Goal: Task Accomplishment & Management: Manage account settings

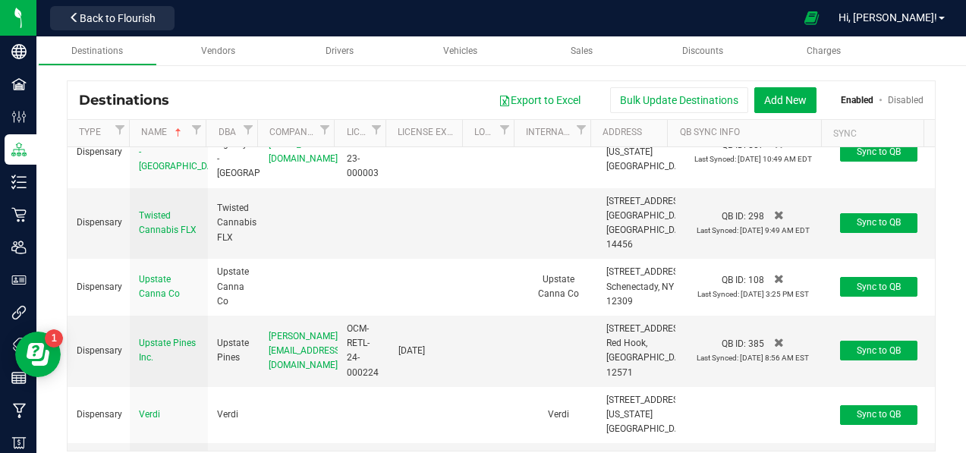
scroll to position [6984, 0]
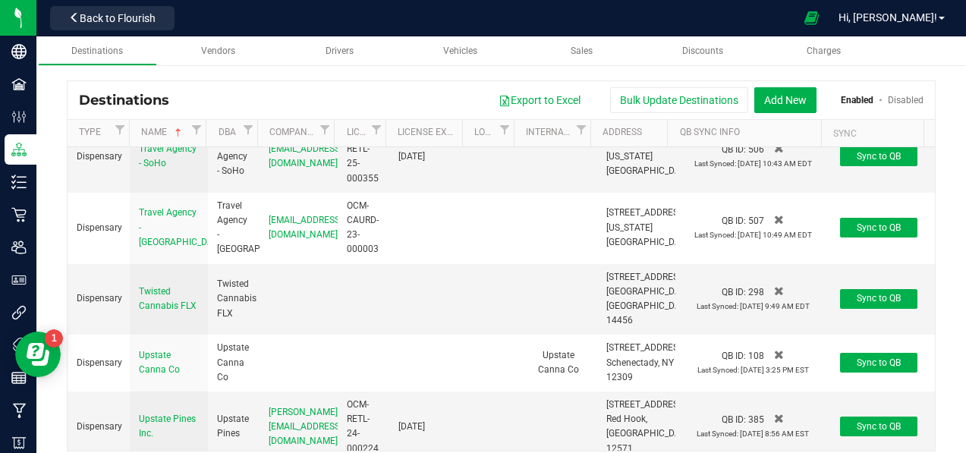
click at [774, 12] on icon at bounding box center [779, 6] width 10 height 12
click at [721, 26] on span "Yes" at bounding box center [727, 21] width 12 height 8
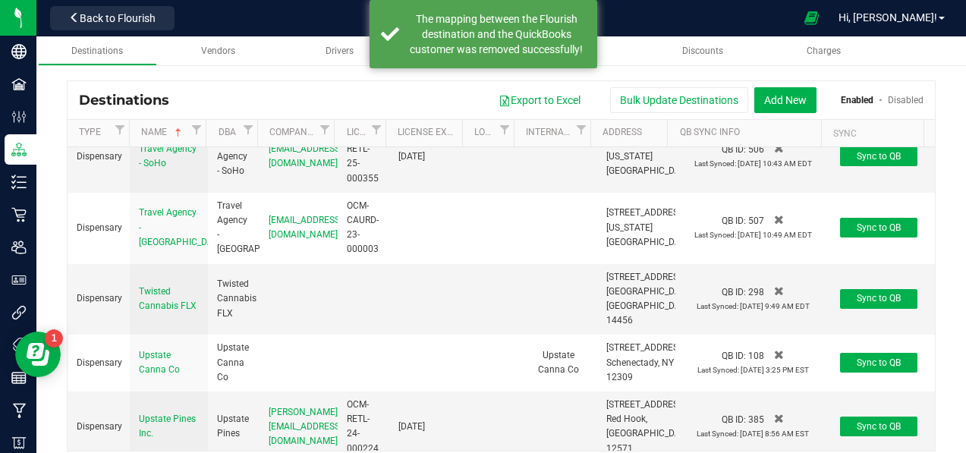
click at [774, 83] on icon at bounding box center [779, 77] width 10 height 12
click at [721, 96] on span "Yes" at bounding box center [727, 92] width 12 height 8
click at [774, 154] on icon at bounding box center [779, 148] width 10 height 12
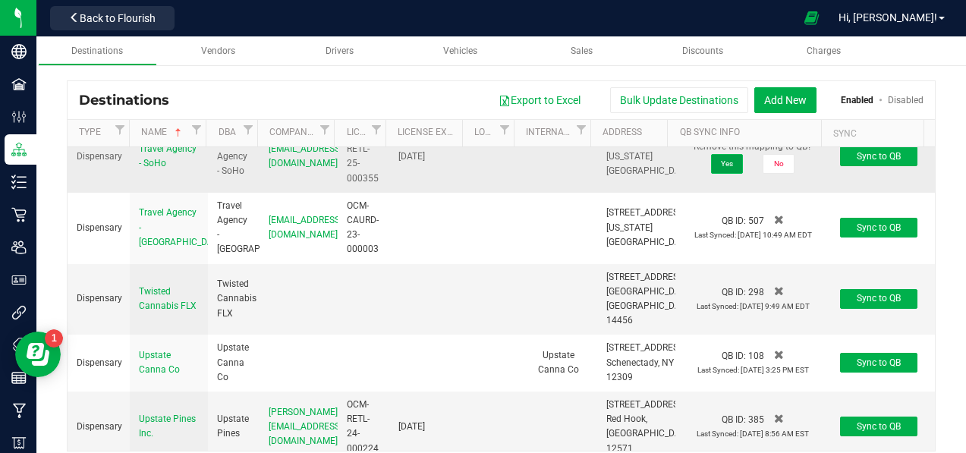
click at [711, 174] on button "Yes" at bounding box center [727, 164] width 32 height 20
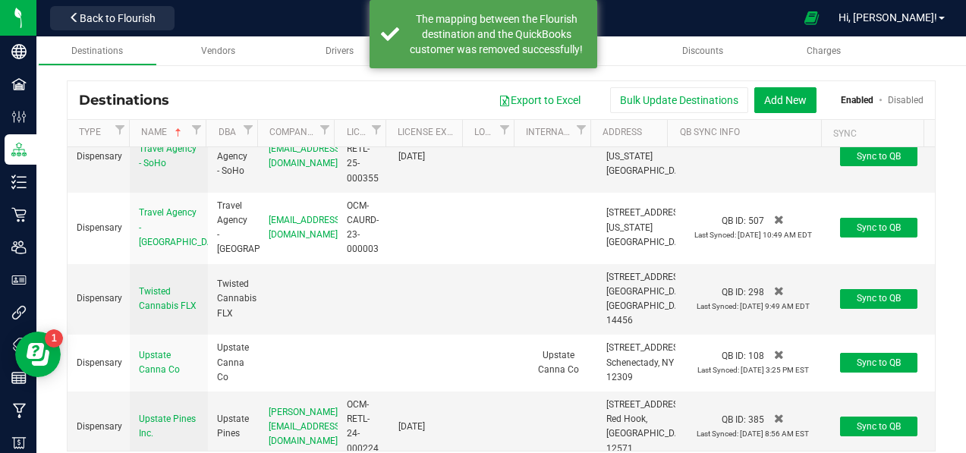
scroll to position [7136, 0]
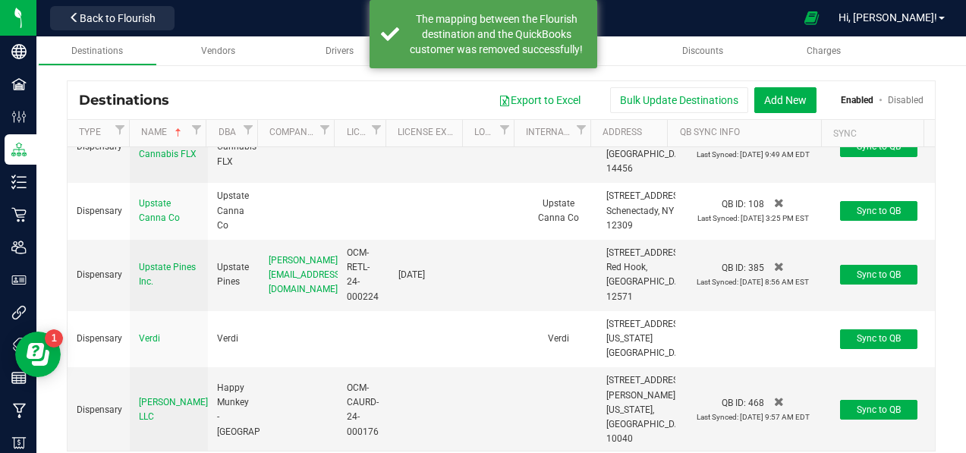
click at [774, 74] on icon at bounding box center [779, 67] width 10 height 12
click at [721, 87] on span "Yes" at bounding box center [727, 83] width 12 height 8
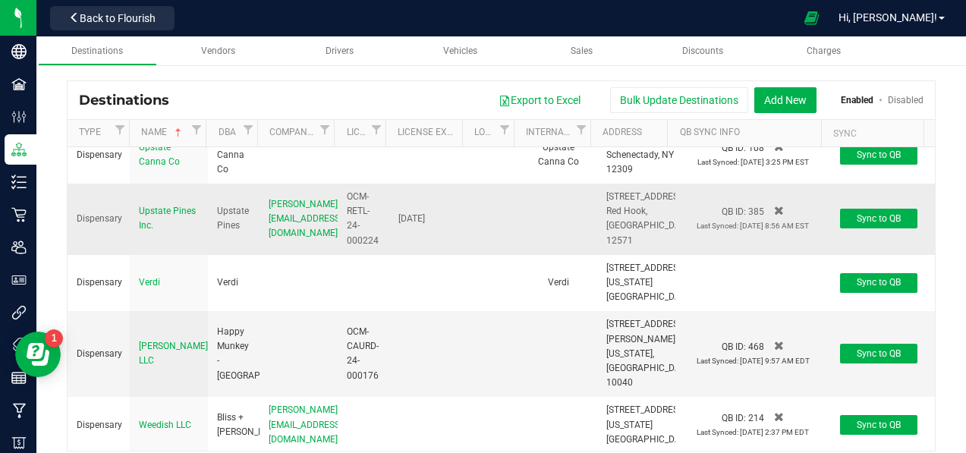
scroll to position [7060, 0]
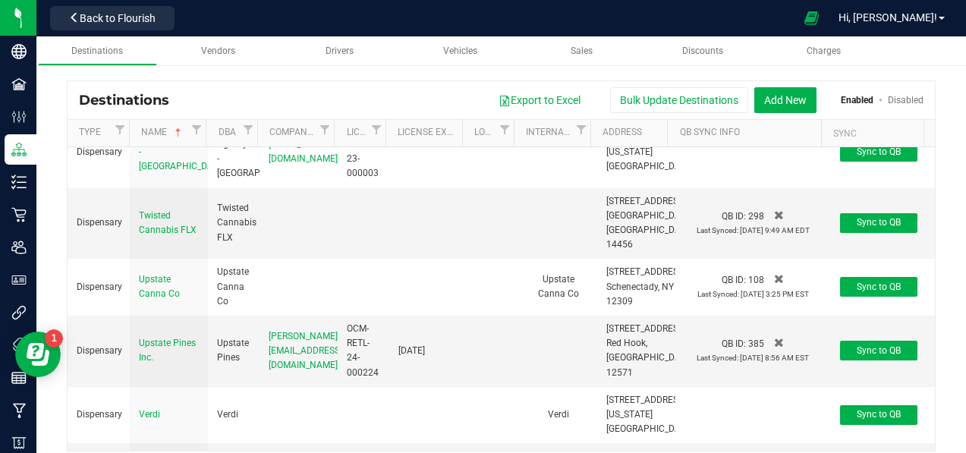
click at [169, 93] on span "Travel Agency - SoHo" at bounding box center [168, 80] width 58 height 25
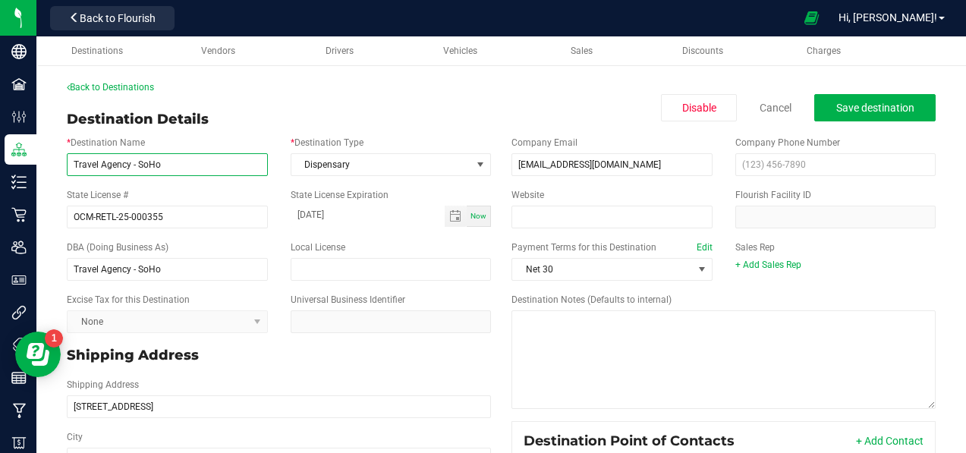
drag, startPoint x: 220, startPoint y: 171, endPoint x: 39, endPoint y: 176, distance: 181.5
click at [39, 176] on div "Back to Destinations Destination Details Disable Cancel Save destination * Dest…" at bounding box center [501, 400] width 930 height 671
click at [314, 261] on input "text" at bounding box center [391, 269] width 201 height 23
type input "T"
type input "Tango Hotel Charlie Ventures LLC"
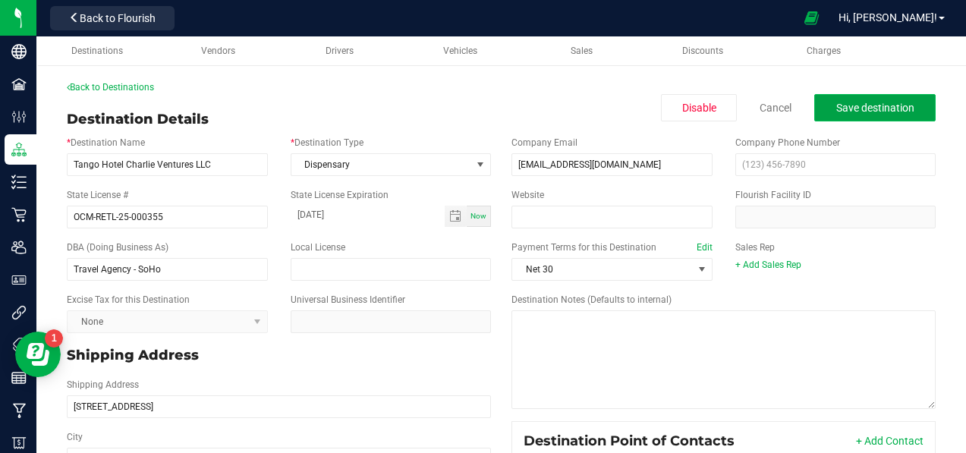
click at [892, 109] on span "Save destination" at bounding box center [876, 108] width 78 height 12
click at [120, 87] on link "Back to Destinations" at bounding box center [110, 87] width 87 height 11
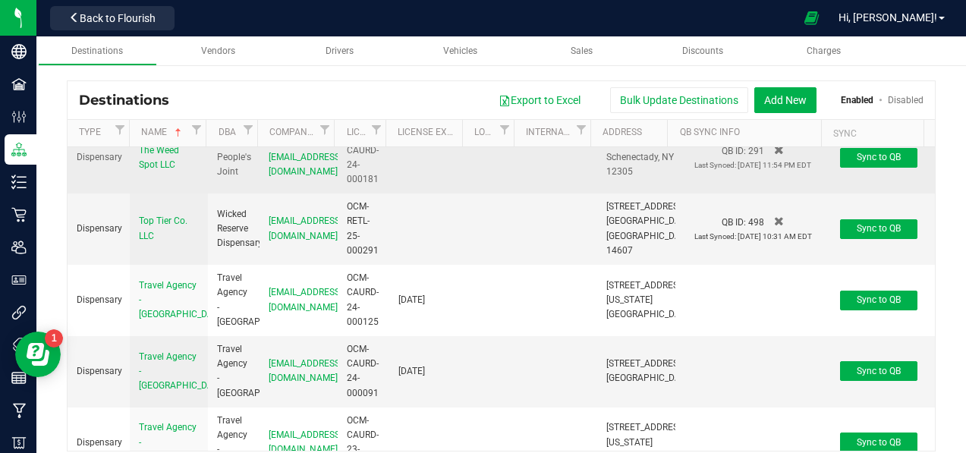
scroll to position [7060, 0]
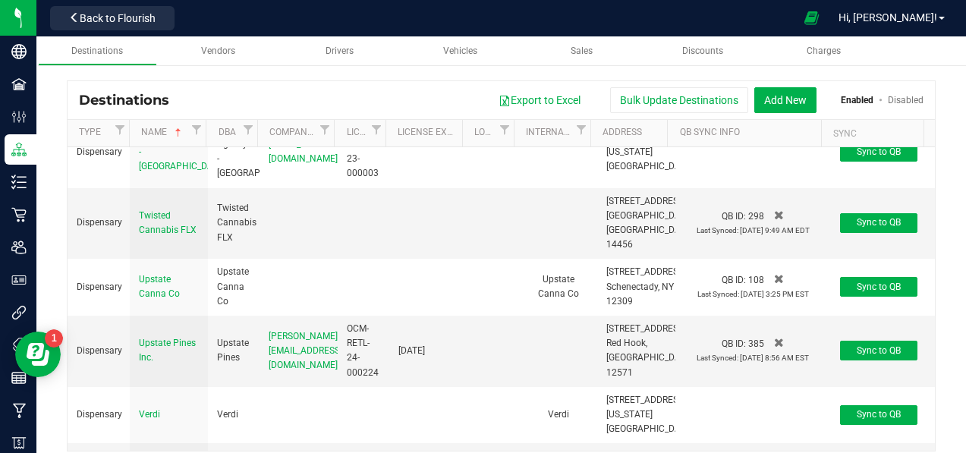
click at [153, 100] on span "Travel Agency - [GEOGRAPHIC_DATA]" at bounding box center [182, 80] width 87 height 39
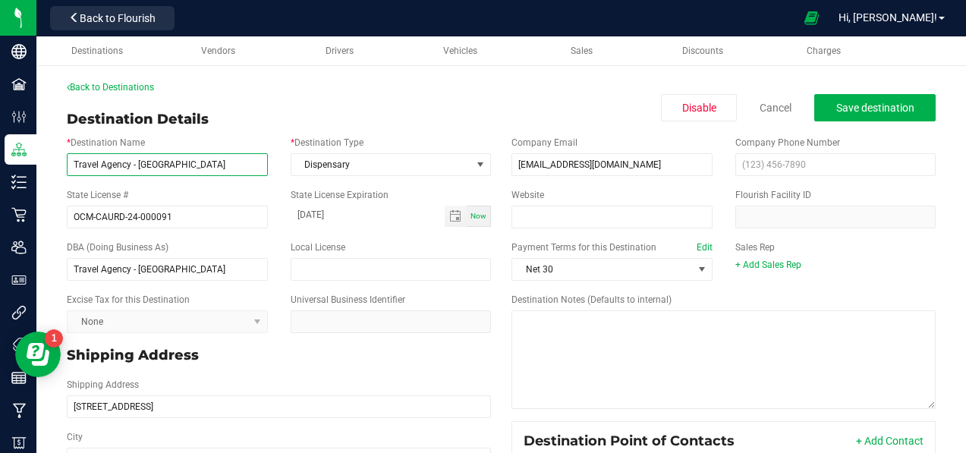
drag, startPoint x: 208, startPoint y: 167, endPoint x: -144, endPoint y: 184, distance: 352.6
click at [0, 184] on html "Company Facilities Configuration Distribution Inventory Retail Users User Roles…" at bounding box center [483, 226] width 966 height 453
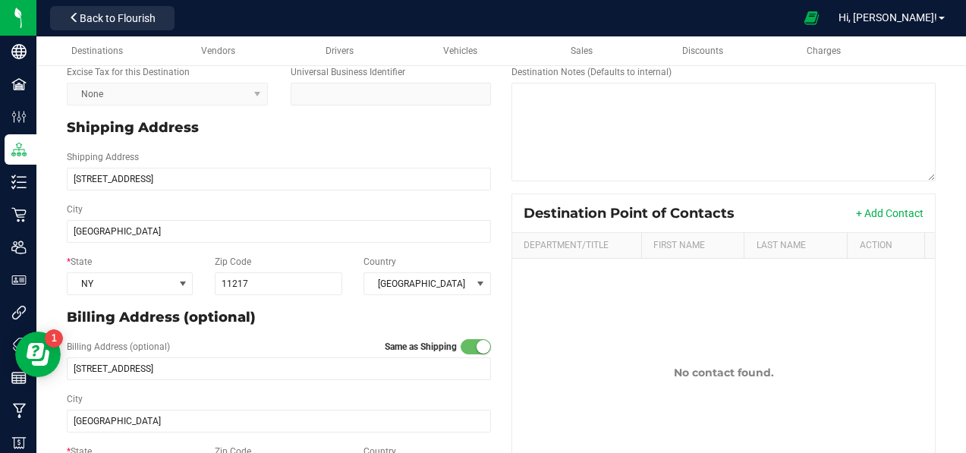
scroll to position [283, 0]
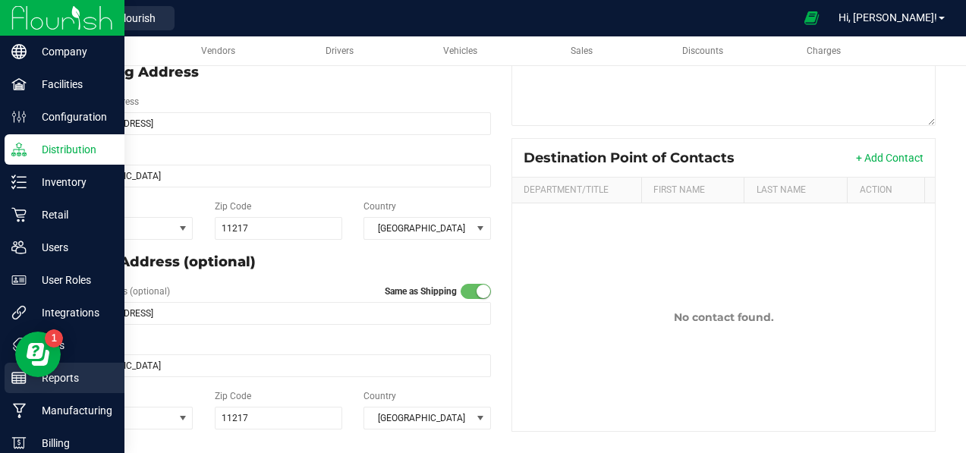
type input "GMDSS LLC"
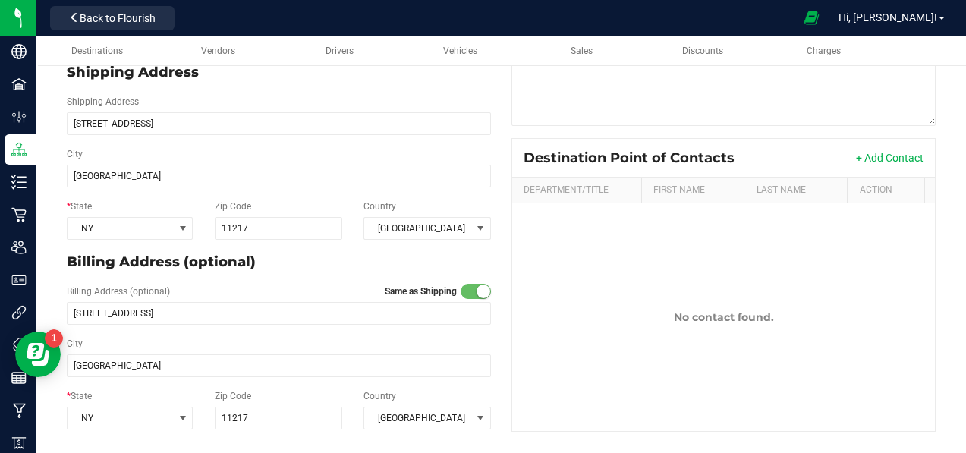
click at [465, 287] on span at bounding box center [476, 291] width 30 height 15
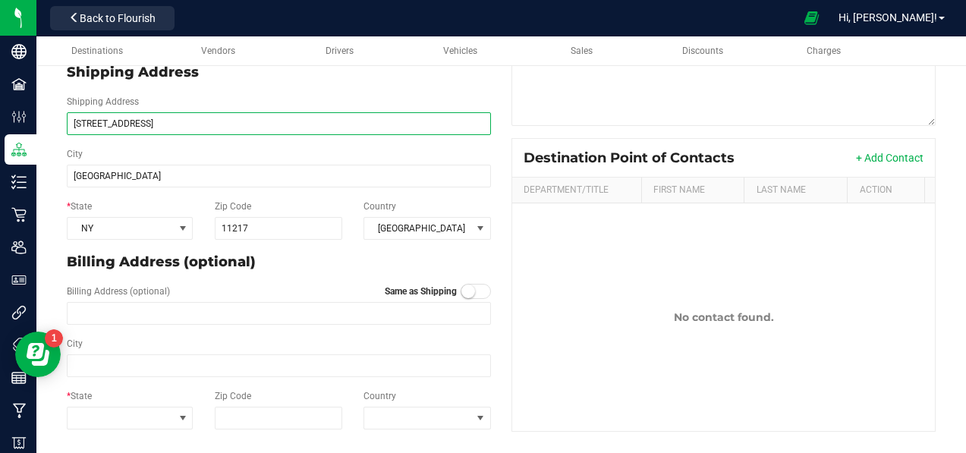
drag, startPoint x: 172, startPoint y: 125, endPoint x: -135, endPoint y: 118, distance: 306.8
click at [0, 118] on html "Company Facilities Configuration Distribution Inventory Retail Users User Roles…" at bounding box center [483, 226] width 966 height 453
type input "[STREET_ADDRESS]"
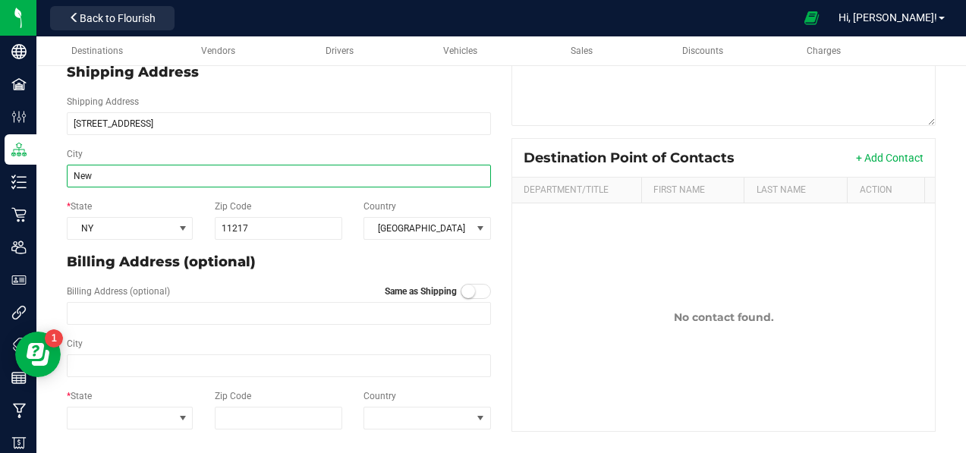
type input "[US_STATE]"
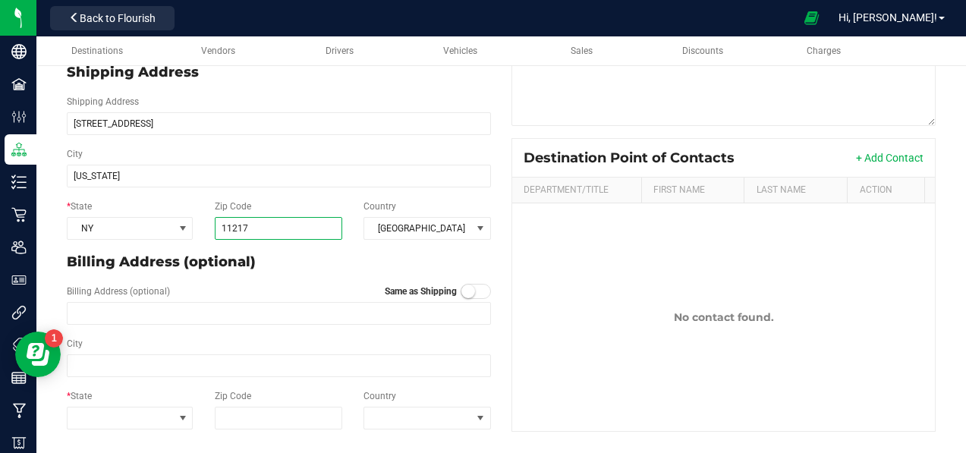
click at [273, 233] on input "11217" at bounding box center [279, 228] width 128 height 23
type input "10012-5227"
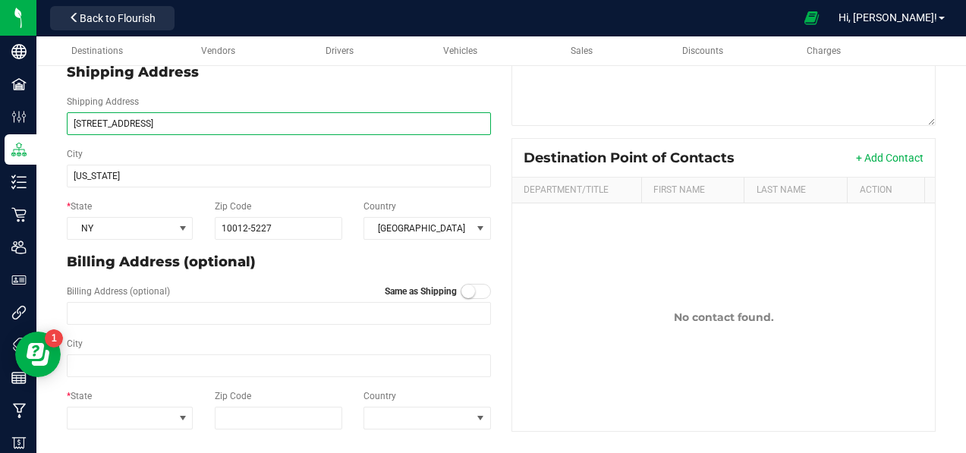
drag, startPoint x: 138, startPoint y: 118, endPoint x: -12, endPoint y: 118, distance: 150.3
click at [0, 118] on html "Company Facilities Configuration Distribution Inventory Retail Users User Roles…" at bounding box center [483, 226] width 966 height 453
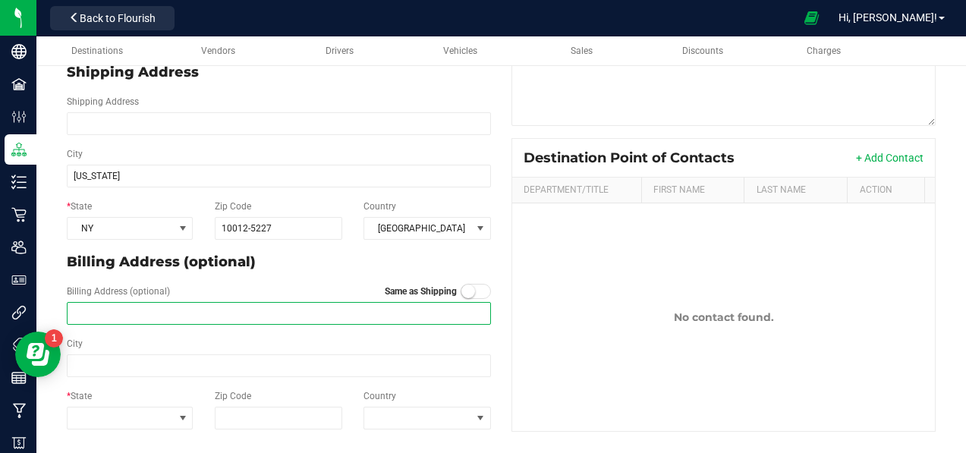
click at [174, 307] on input "text" at bounding box center [279, 313] width 424 height 23
paste input "[STREET_ADDRESS]"
type input "[STREET_ADDRESS]"
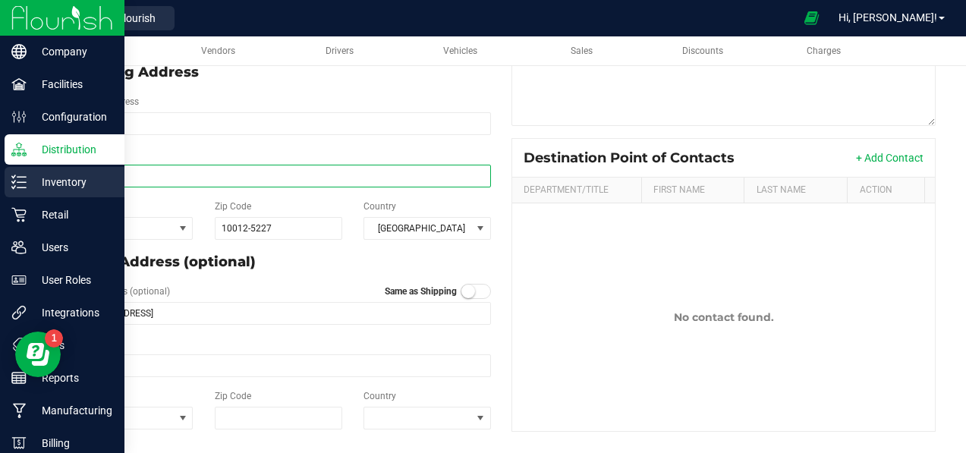
drag, startPoint x: 134, startPoint y: 173, endPoint x: 10, endPoint y: 177, distance: 123.8
click at [10, 177] on div "Company Facilities Configuration Distribution Inventory Retail Users User Roles…" at bounding box center [483, 226] width 966 height 453
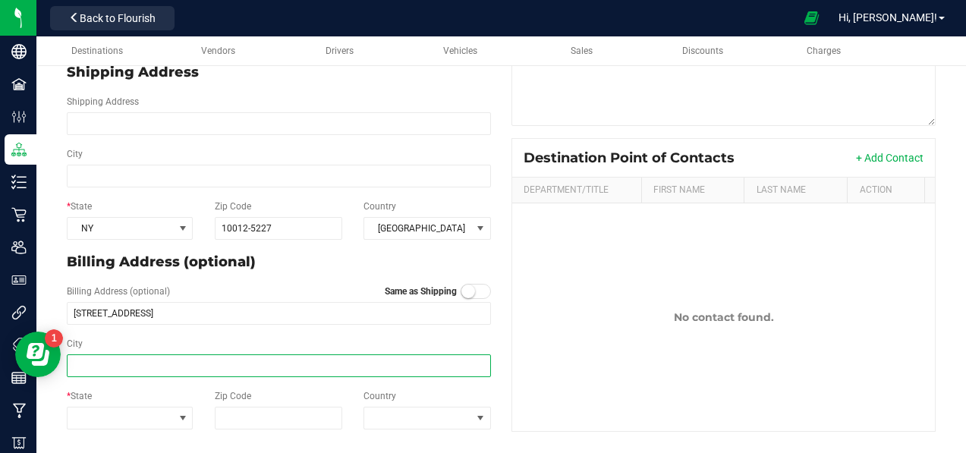
click at [131, 366] on input "City" at bounding box center [279, 366] width 424 height 23
paste input "[US_STATE]"
type input "[US_STATE]"
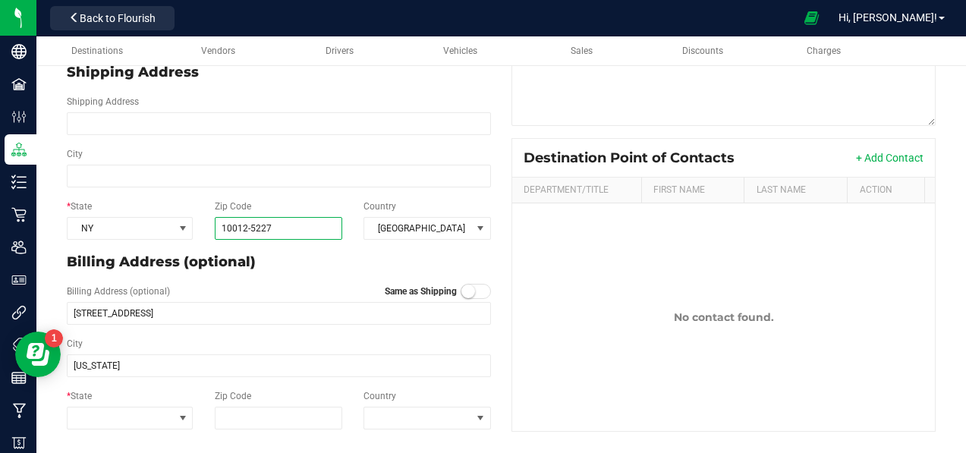
drag, startPoint x: 283, startPoint y: 229, endPoint x: 203, endPoint y: 231, distance: 80.5
click at [204, 231] on div "Zip Code 10012-5227" at bounding box center [278, 220] width 149 height 40
click at [261, 421] on input "Zip Code" at bounding box center [279, 418] width 128 height 23
paste input "10012-5227"
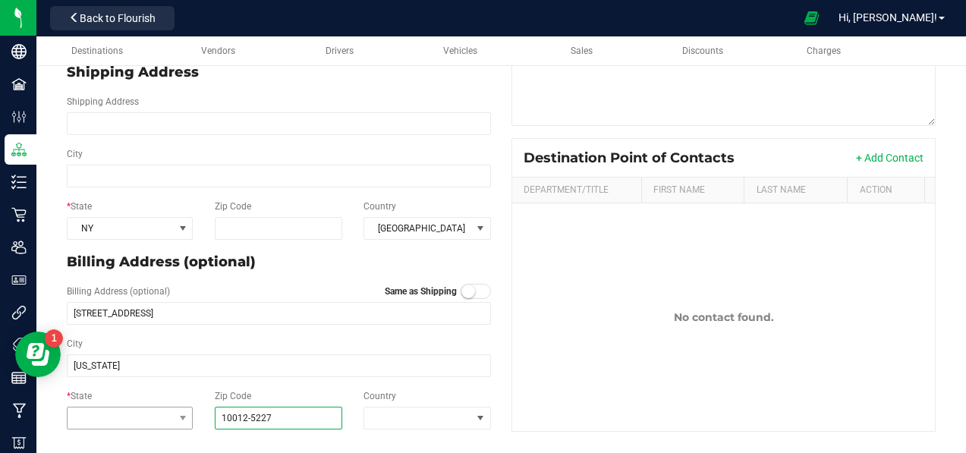
type input "10012-5227"
click at [151, 412] on span at bounding box center [121, 418] width 106 height 21
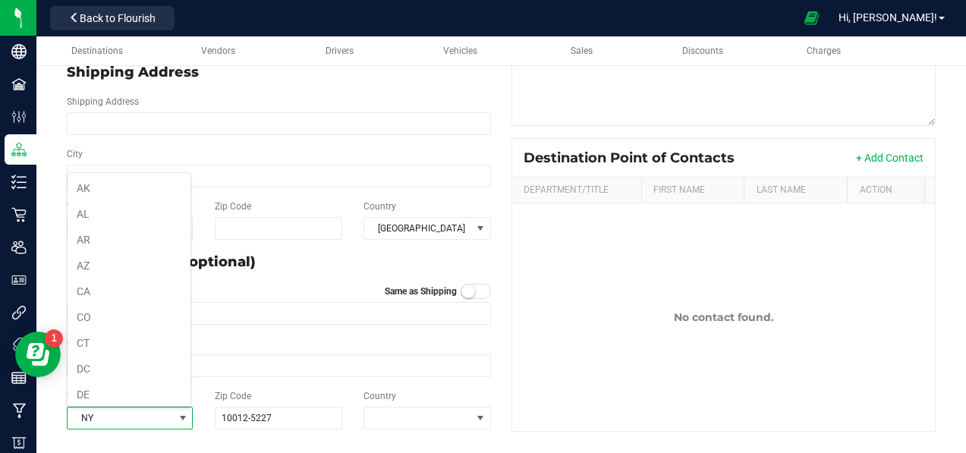
scroll to position [676, 0]
click at [151, 386] on li "NY" at bounding box center [129, 390] width 123 height 26
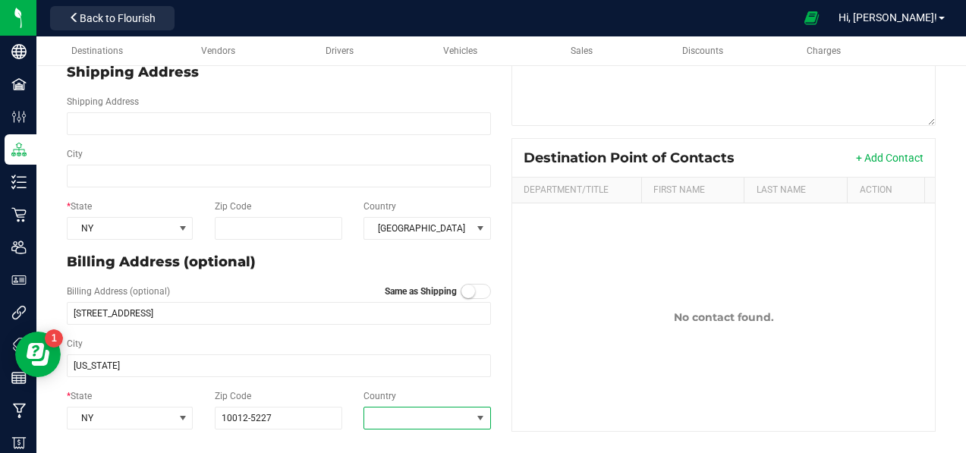
click at [386, 417] on span at bounding box center [417, 418] width 107 height 21
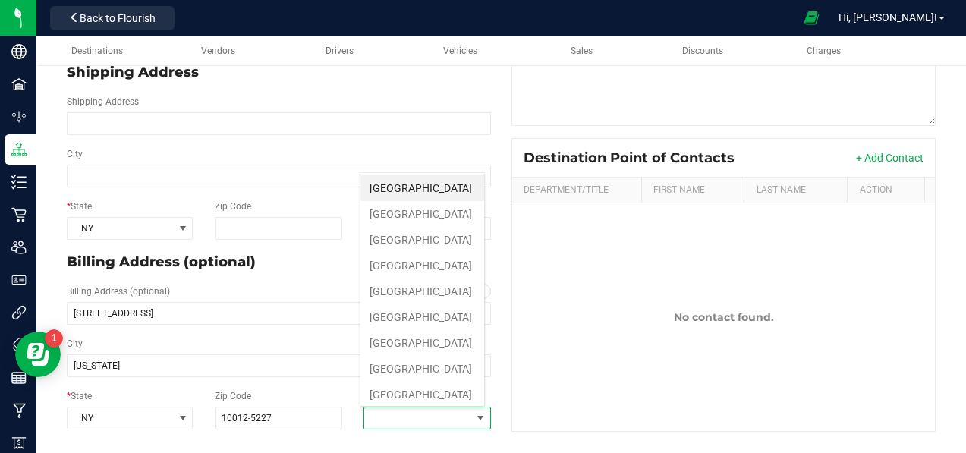
scroll to position [23, 124]
click at [421, 187] on States "[GEOGRAPHIC_DATA]" at bounding box center [423, 188] width 124 height 26
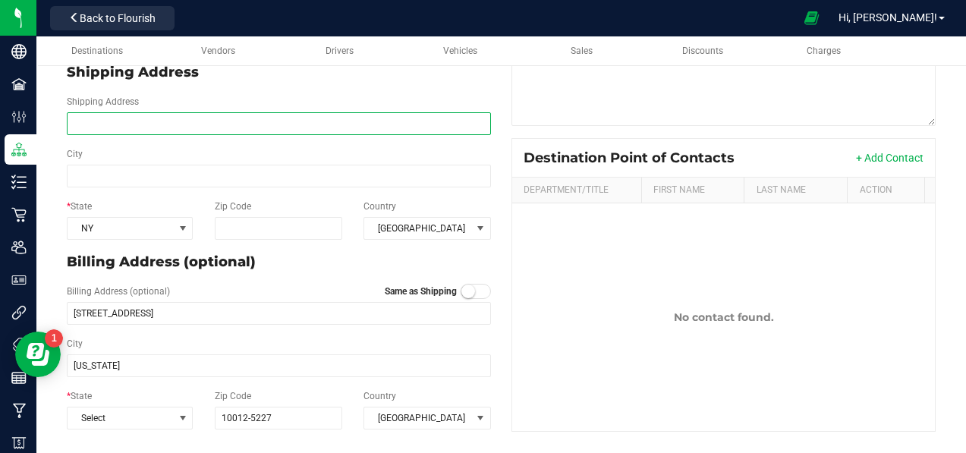
click at [141, 118] on input "Shipping Address" at bounding box center [279, 123] width 424 height 23
type input "[STREET_ADDRESS]"
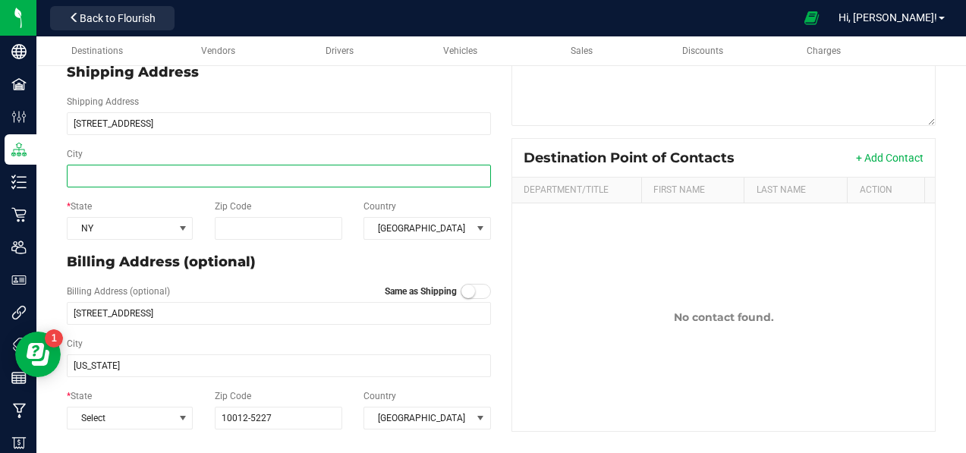
click at [165, 178] on input "City" at bounding box center [279, 176] width 424 height 23
type input "[GEOGRAPHIC_DATA]"
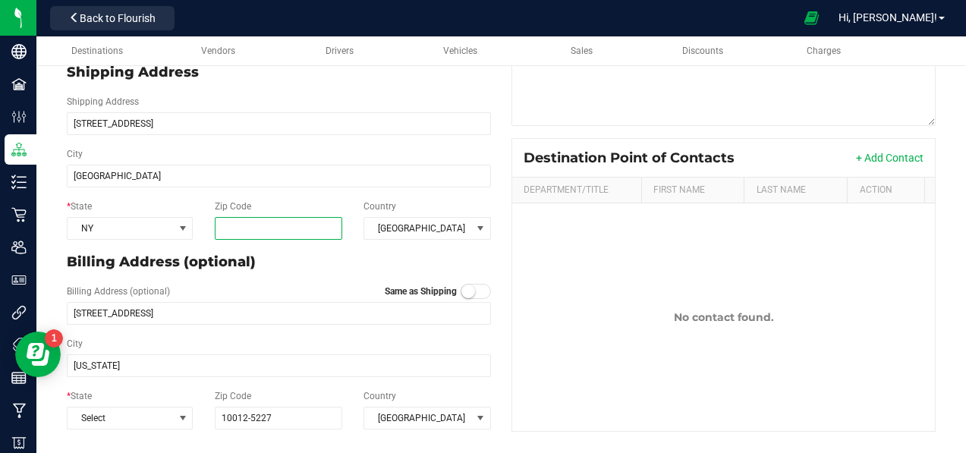
click at [264, 236] on input "Zip Code" at bounding box center [279, 228] width 128 height 23
type input "11217"
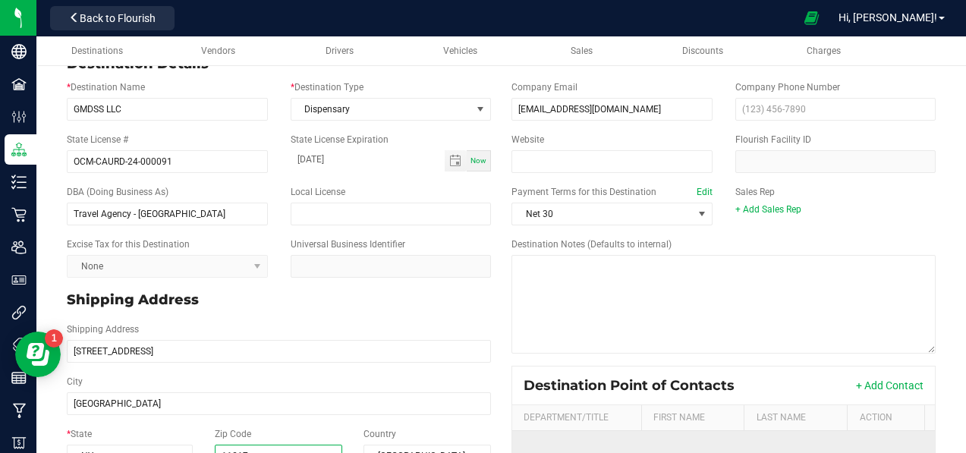
scroll to position [0, 0]
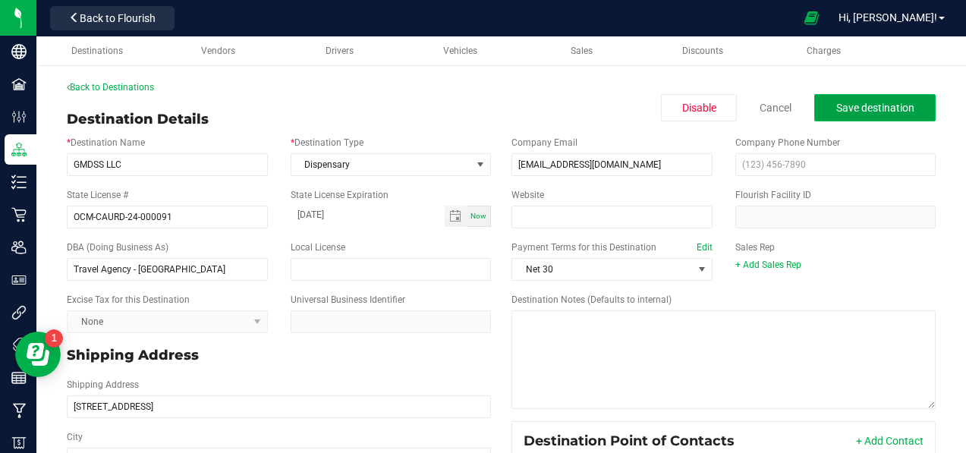
click at [856, 107] on span "Save destination" at bounding box center [876, 108] width 78 height 12
click at [108, 86] on link "Back to Destinations" at bounding box center [110, 87] width 87 height 11
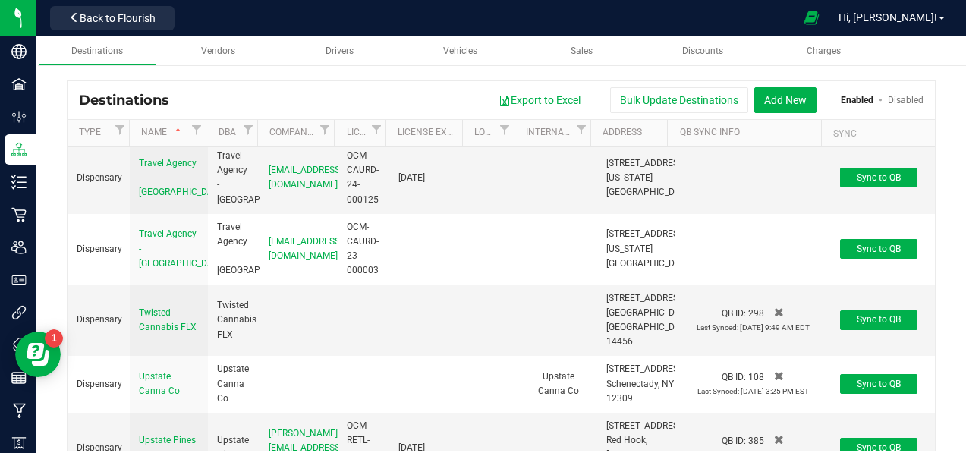
scroll to position [7060, 0]
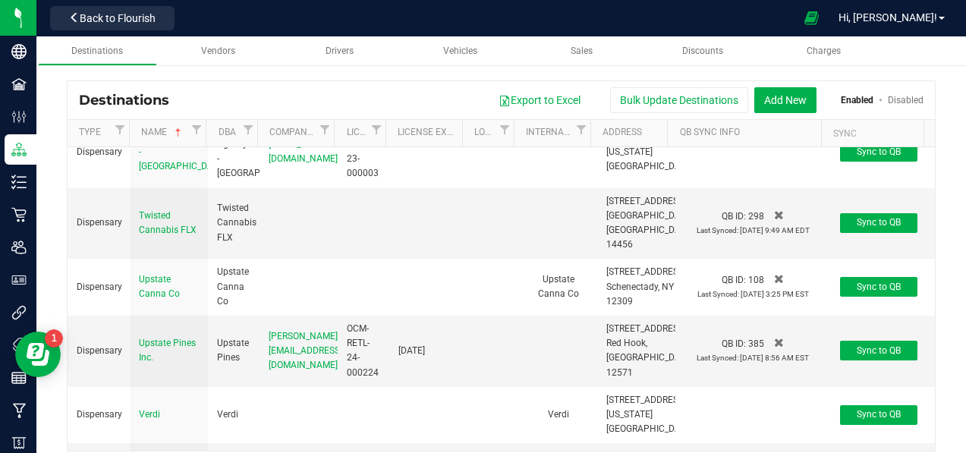
drag, startPoint x: 136, startPoint y: 14, endPoint x: 306, endPoint y: 71, distance: 179.3
click at [136, 14] on span "Back to Flourish" at bounding box center [118, 18] width 76 height 12
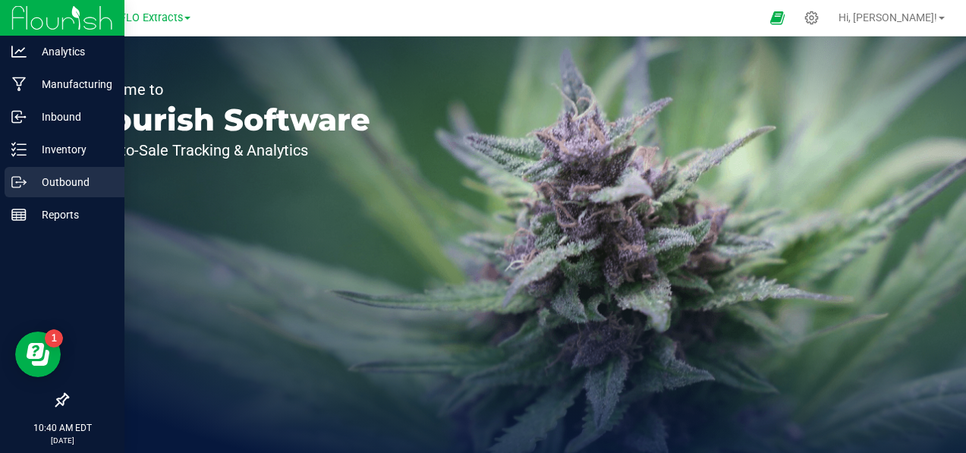
click at [32, 181] on p "Outbound" at bounding box center [72, 182] width 91 height 18
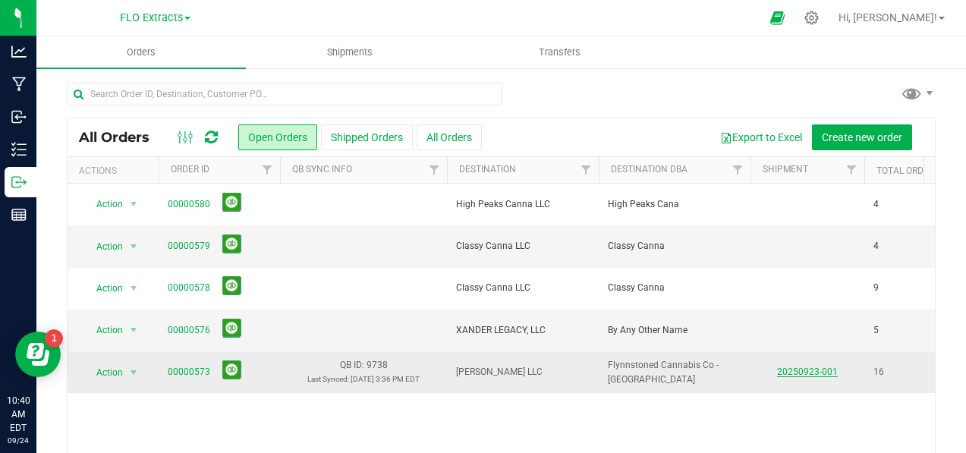
click at [818, 370] on link "20250923-001" at bounding box center [807, 372] width 61 height 11
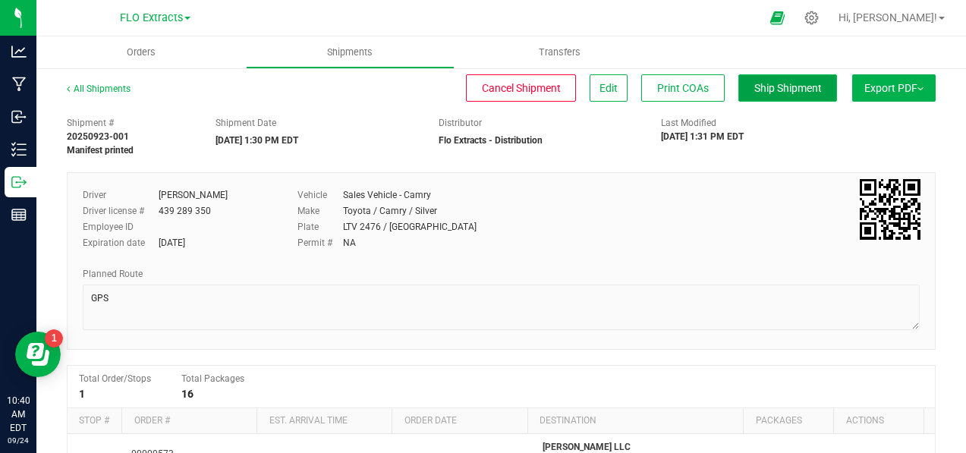
click at [755, 89] on span "Ship Shipment" at bounding box center [789, 88] width 68 height 12
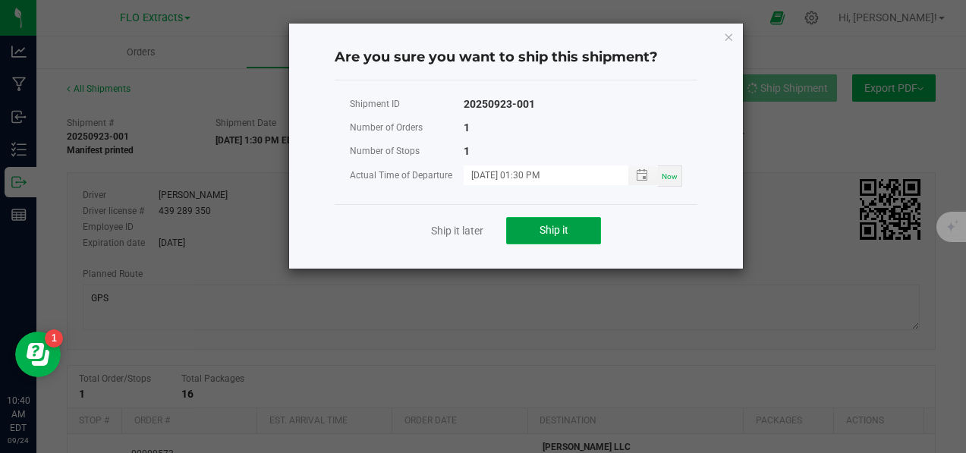
click at [561, 235] on span "Ship it" at bounding box center [554, 230] width 29 height 12
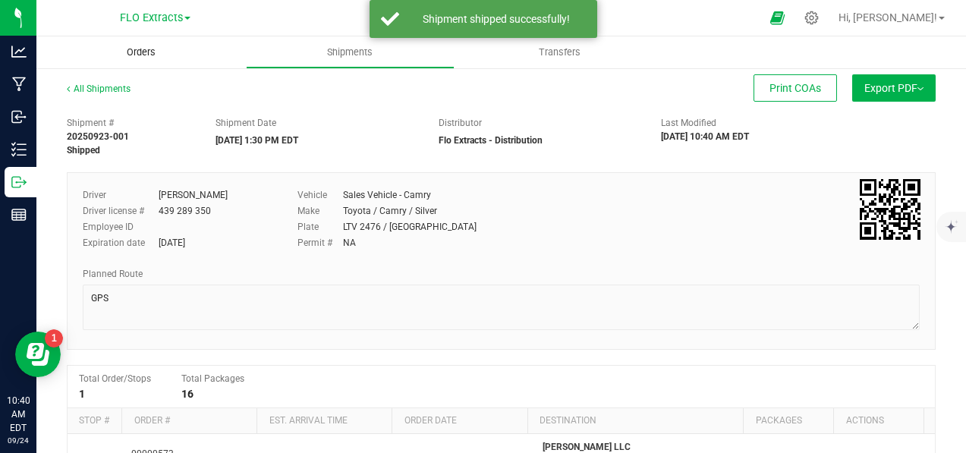
click at [129, 52] on span "Orders" at bounding box center [141, 53] width 70 height 14
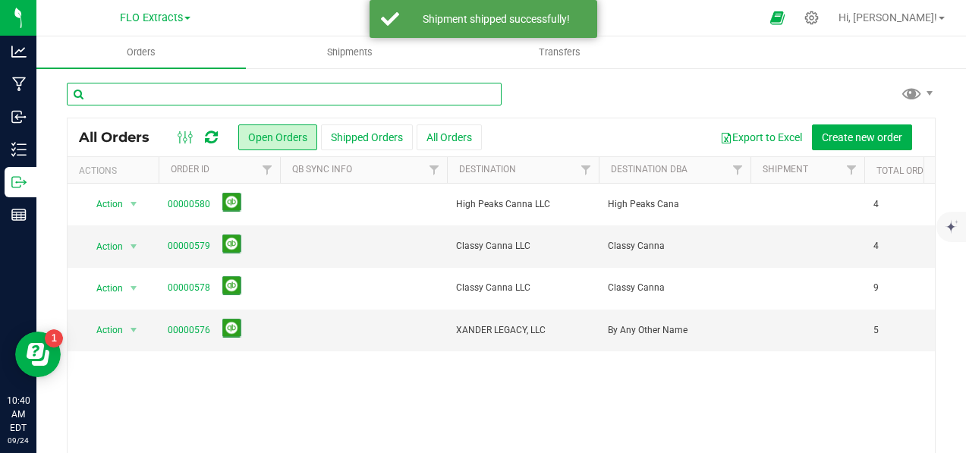
click at [325, 99] on input "text" at bounding box center [284, 94] width 435 height 23
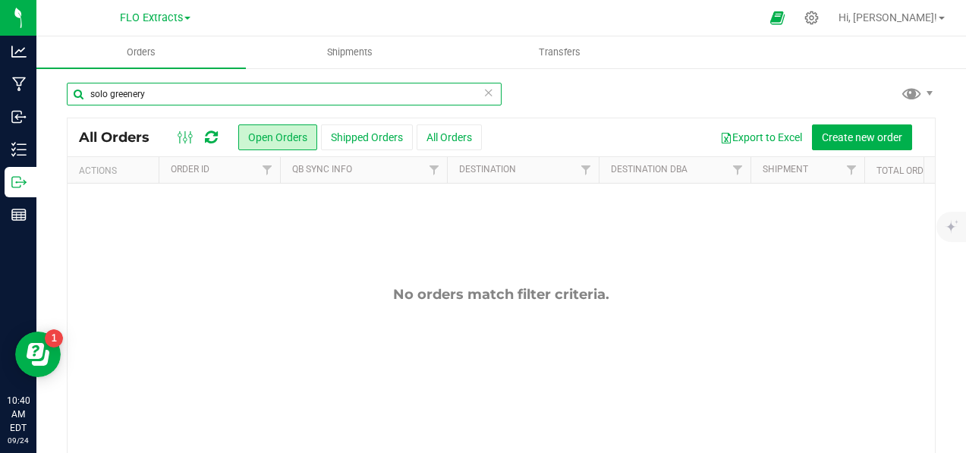
drag, startPoint x: 164, startPoint y: 103, endPoint x: -51, endPoint y: 87, distance: 215.5
click at [0, 87] on html "Analytics Manufacturing Inbound Inventory Outbound Reports 10:40 AM EDT [DATE] …" at bounding box center [483, 226] width 966 height 453
type input "cotton"
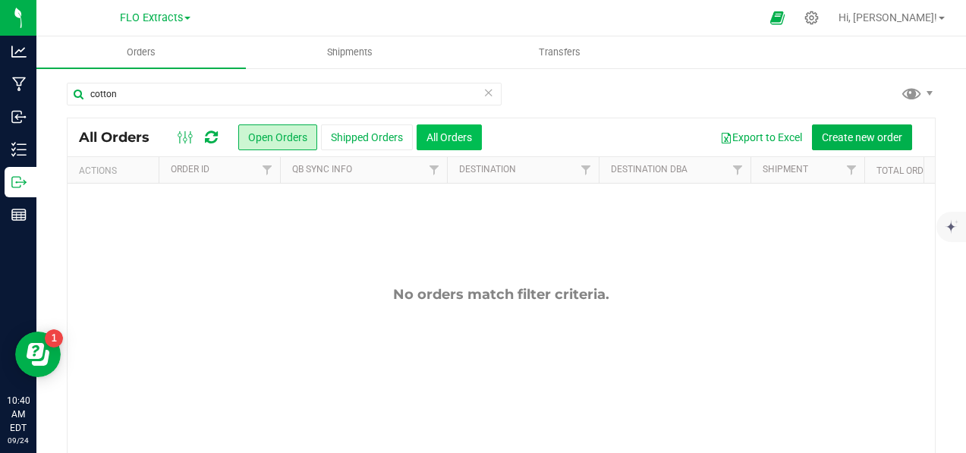
click at [464, 147] on button "All Orders" at bounding box center [449, 137] width 65 height 26
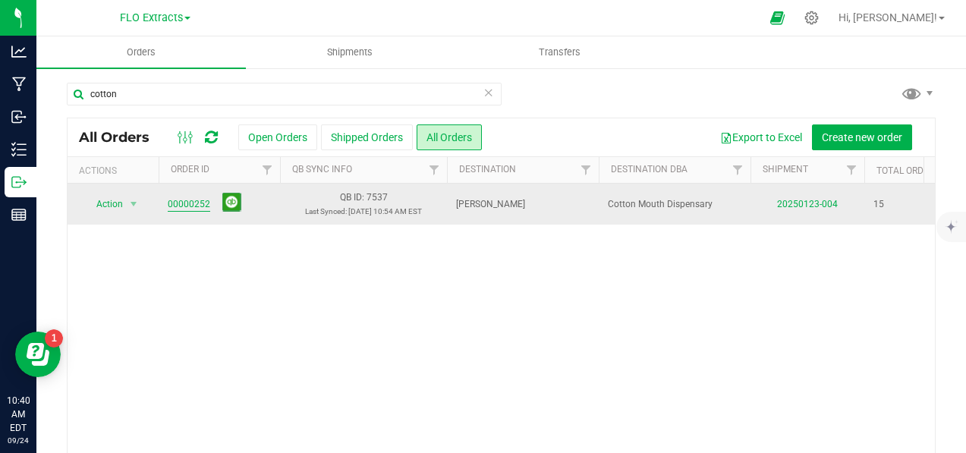
click at [179, 206] on link "00000252" at bounding box center [189, 204] width 43 height 14
